Goal: Find specific page/section

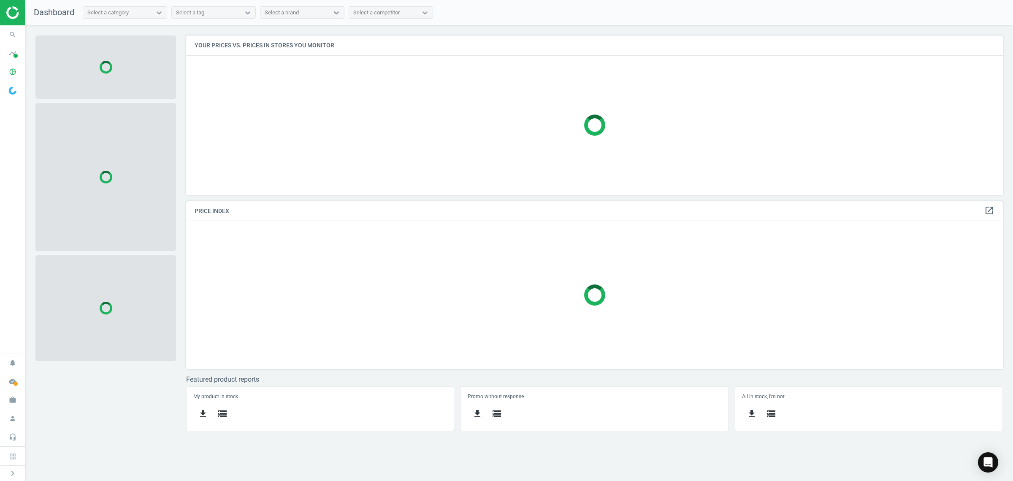
scroll to position [176, 826]
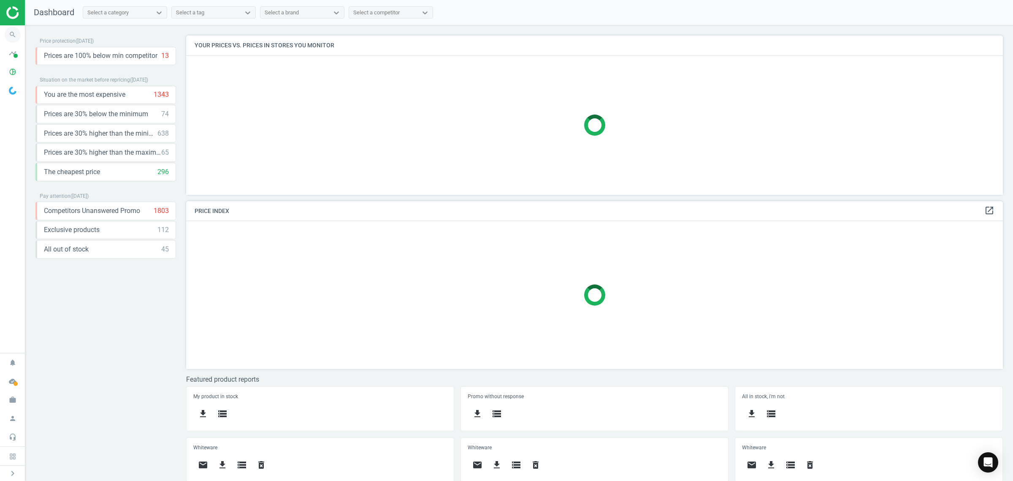
click at [12, 36] on icon "search" at bounding box center [13, 35] width 16 height 16
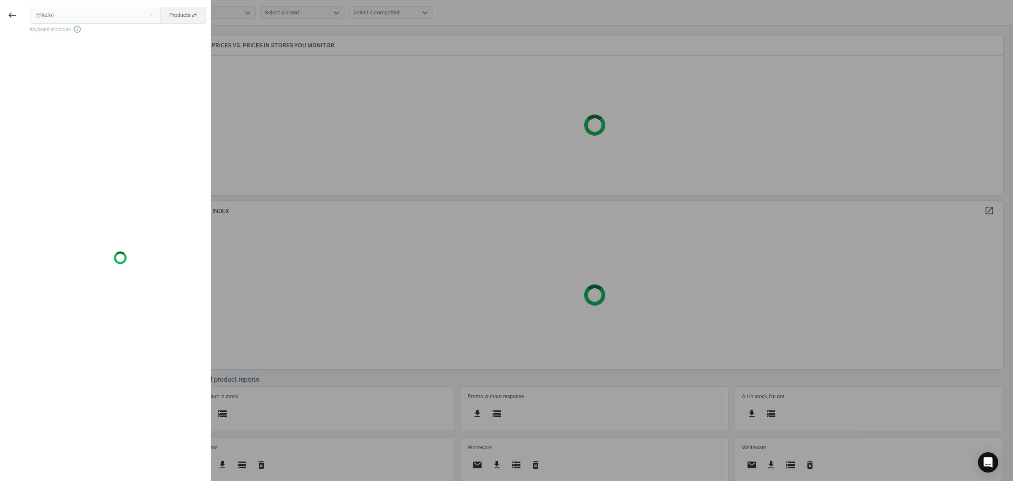
type input "228436"
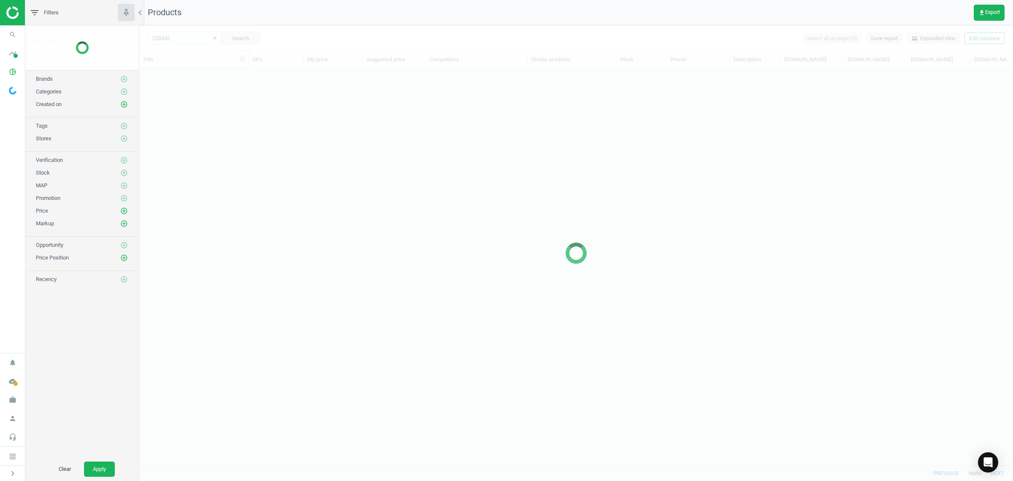
scroll to position [380, 866]
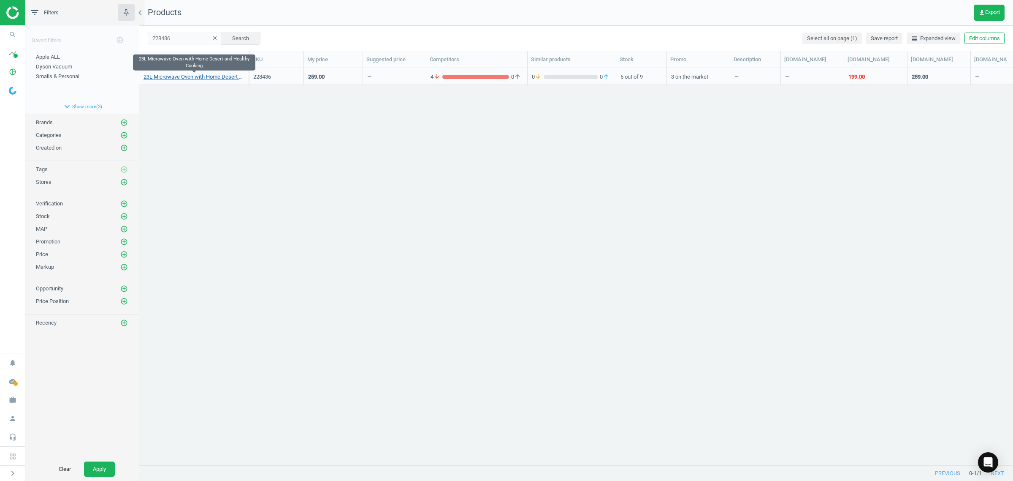
click at [234, 74] on link "23L Microwave Oven with Home Desert and Healthy Cooking" at bounding box center [194, 77] width 101 height 8
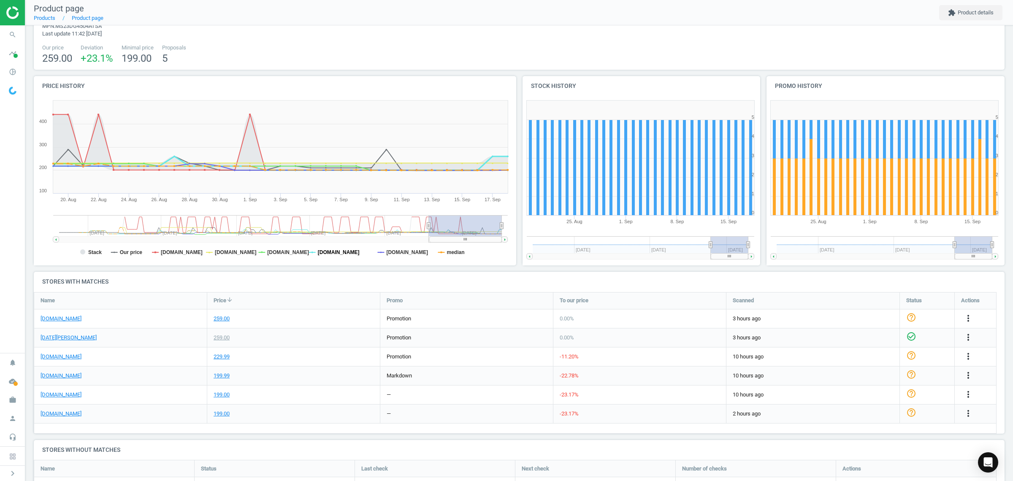
scroll to position [70, 0]
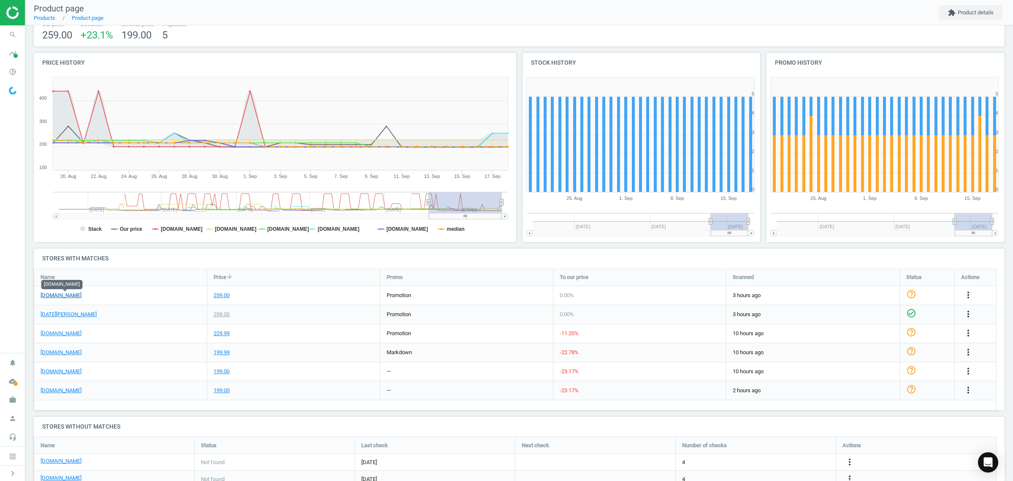
click at [69, 296] on link "[DOMAIN_NAME]" at bounding box center [61, 295] width 41 height 8
